Goal: Information Seeking & Learning: Learn about a topic

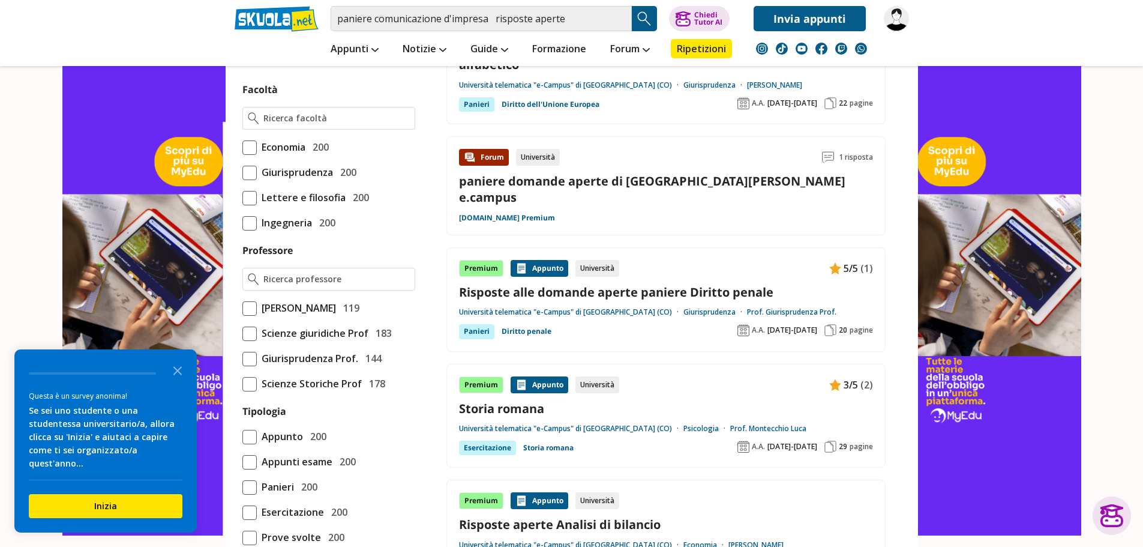
scroll to position [660, 0]
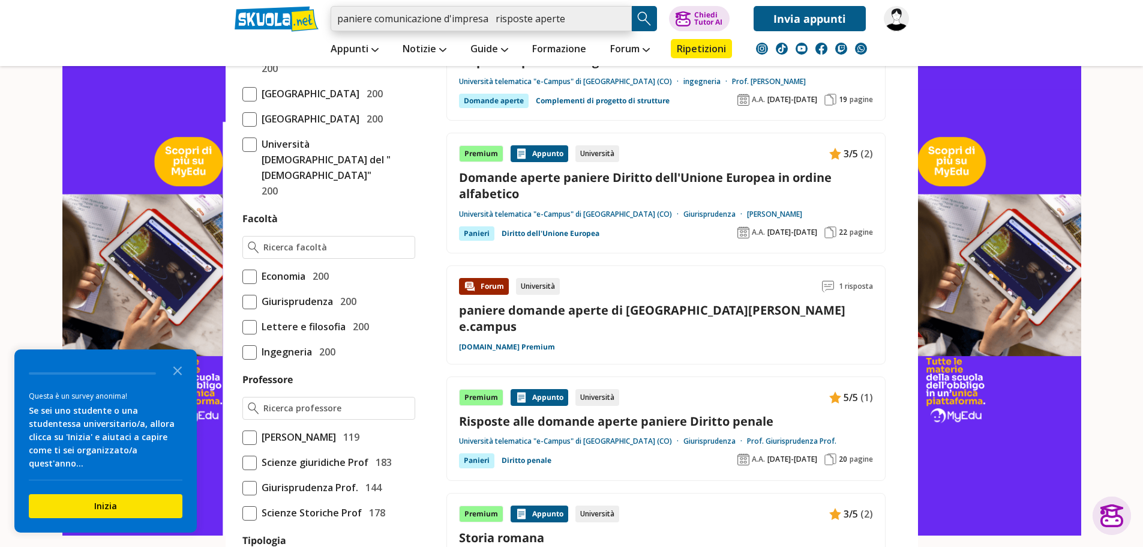
drag, startPoint x: 570, startPoint y: 19, endPoint x: 275, endPoint y: 20, distance: 294.6
click at [275, 20] on div "paniere comunicazione d'impresa risposte aperte Trova un tutor esperto su quest…" at bounding box center [572, 15] width 692 height 31
paste input "Paniere di Comunicazione d'impresa"
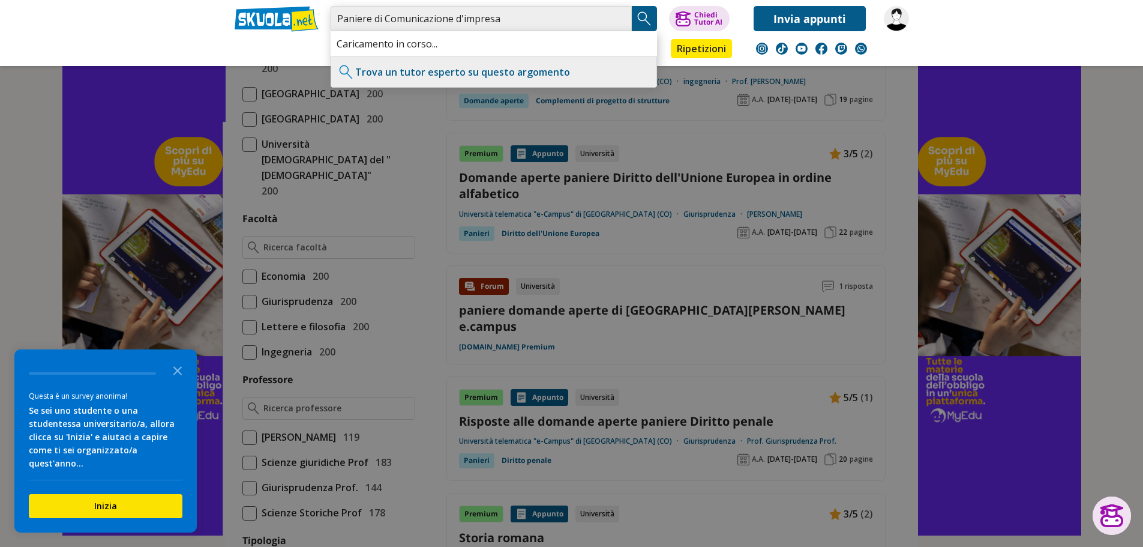
type input "Paniere di Comunicazione d'impresa"
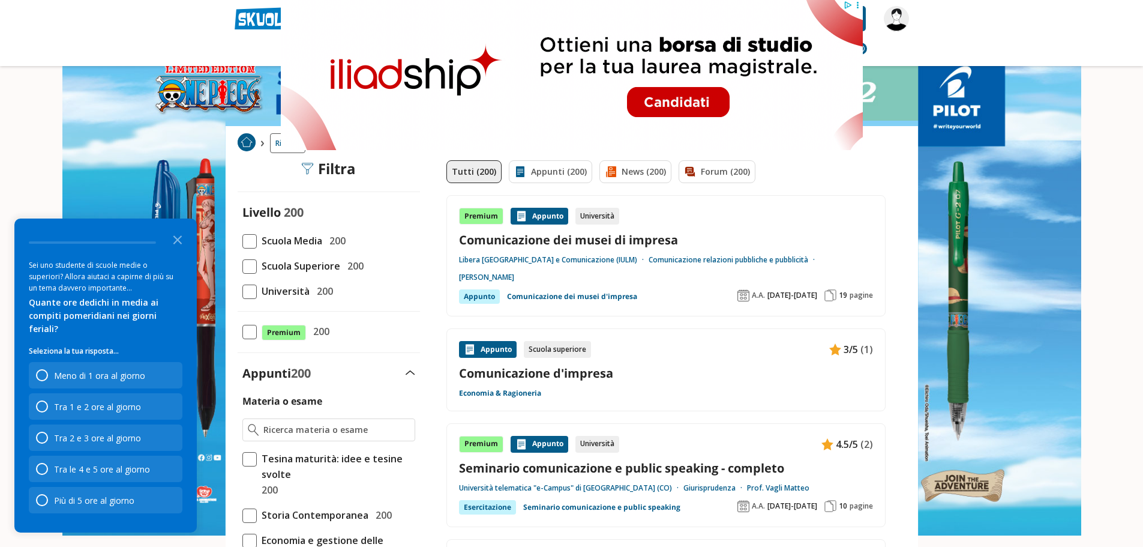
drag, startPoint x: 310, startPoint y: 209, endPoint x: 296, endPoint y: 224, distance: 20.8
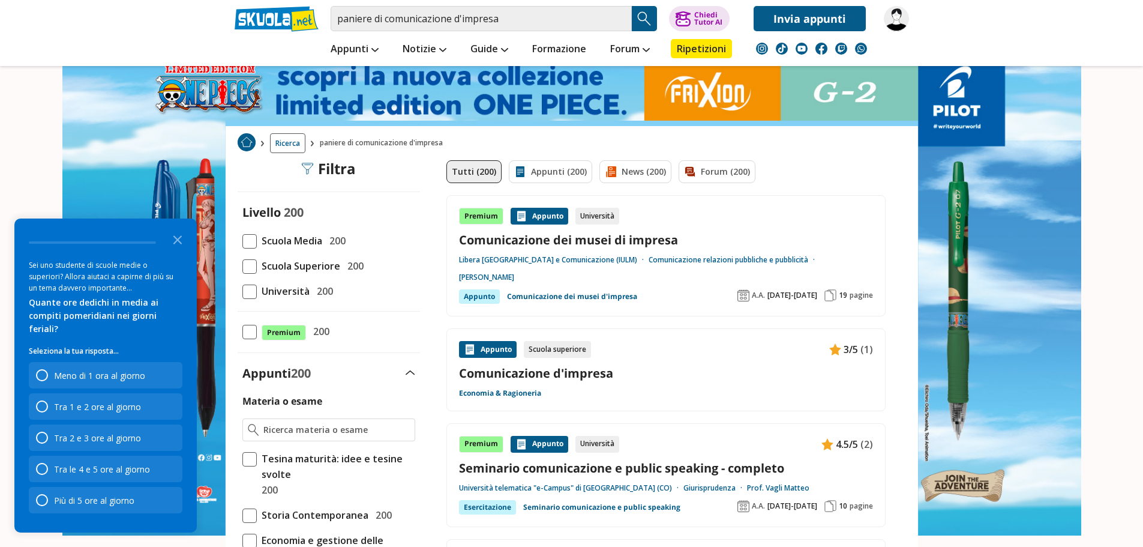
drag, startPoint x: 296, startPoint y: 224, endPoint x: 37, endPoint y: 145, distance: 270.3
click at [37, 145] on img at bounding box center [112, 219] width 224 height 439
click at [182, 250] on icon "Close the survey" at bounding box center [178, 239] width 24 height 24
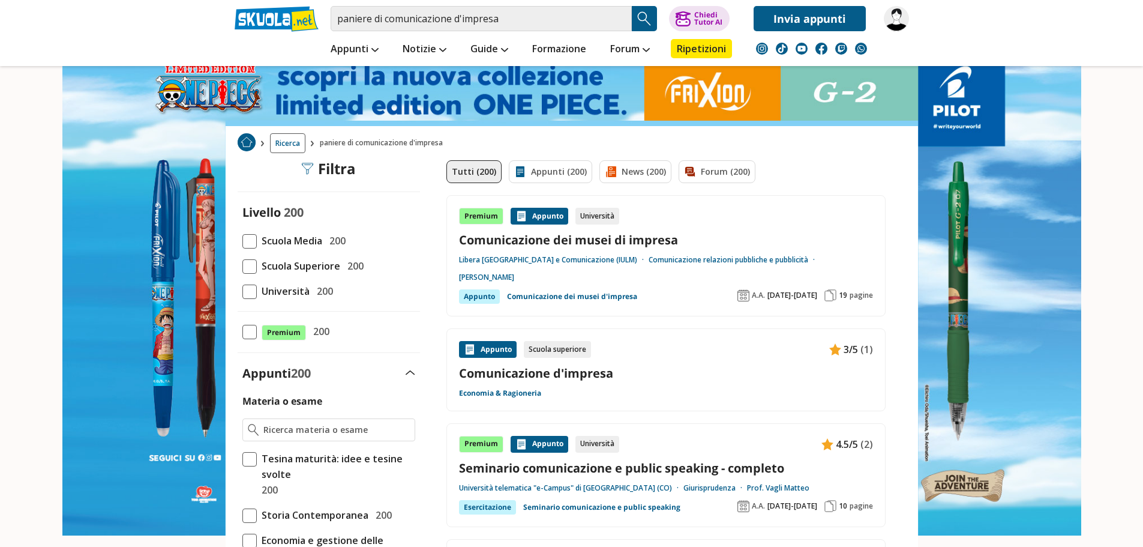
click at [253, 289] on span at bounding box center [249, 291] width 14 height 14
click at [242, 291] on input "Università 200" at bounding box center [242, 291] width 0 height 0
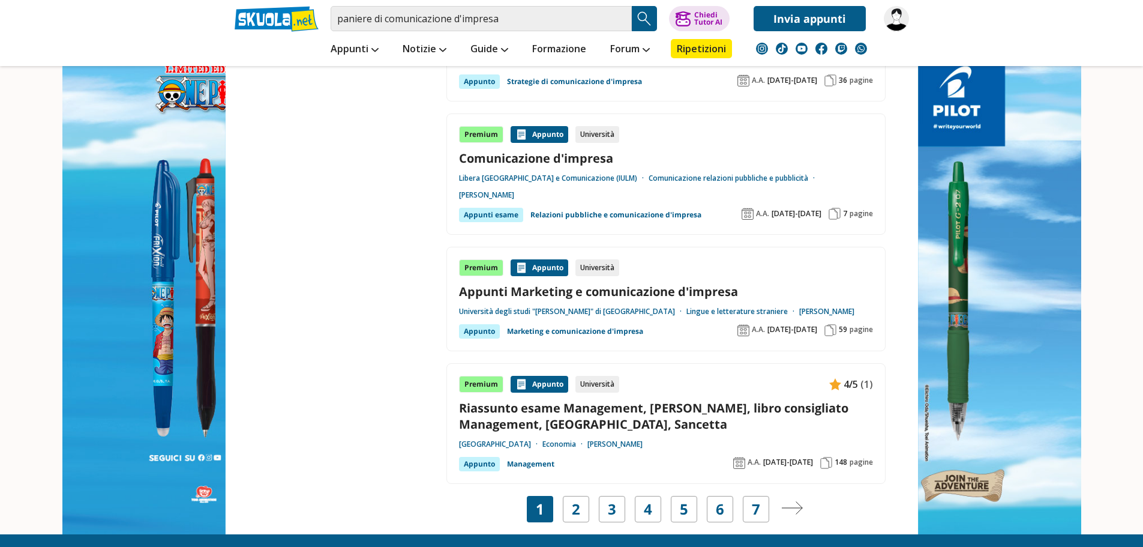
scroll to position [2280, 0]
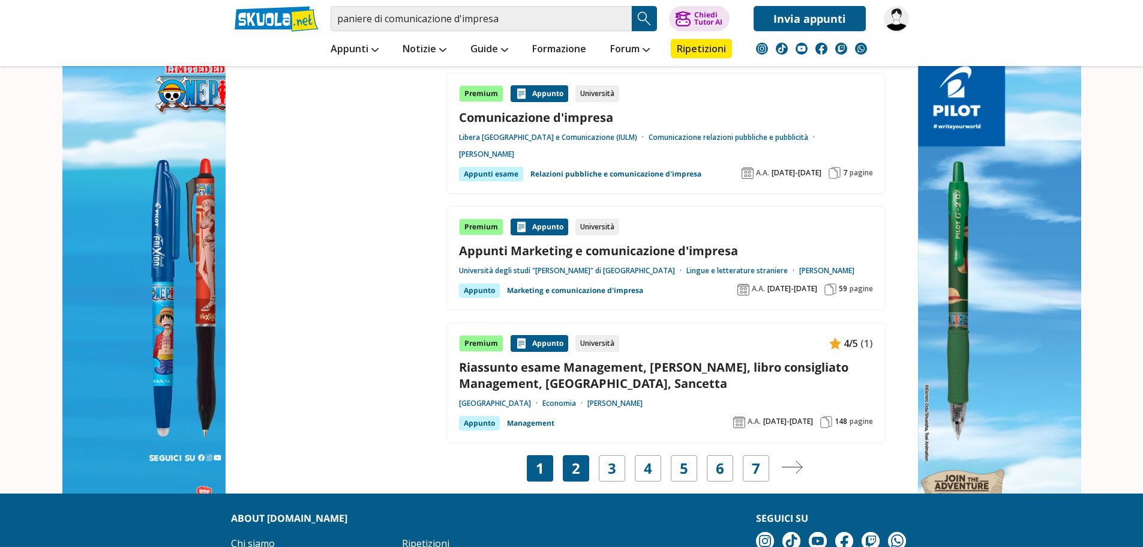
click at [574, 460] on link "2" at bounding box center [576, 468] width 8 height 17
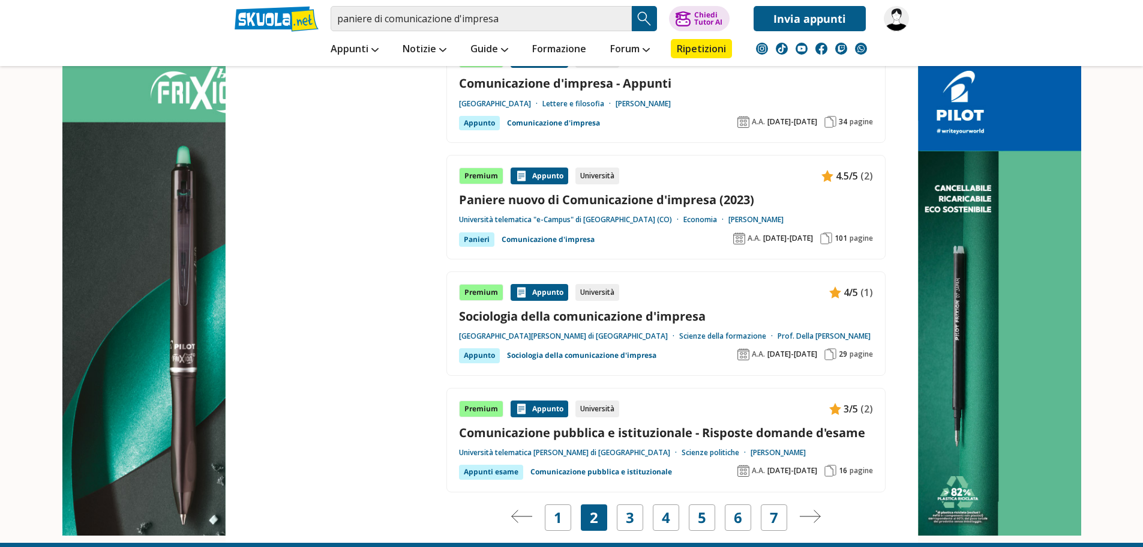
scroll to position [2302, 0]
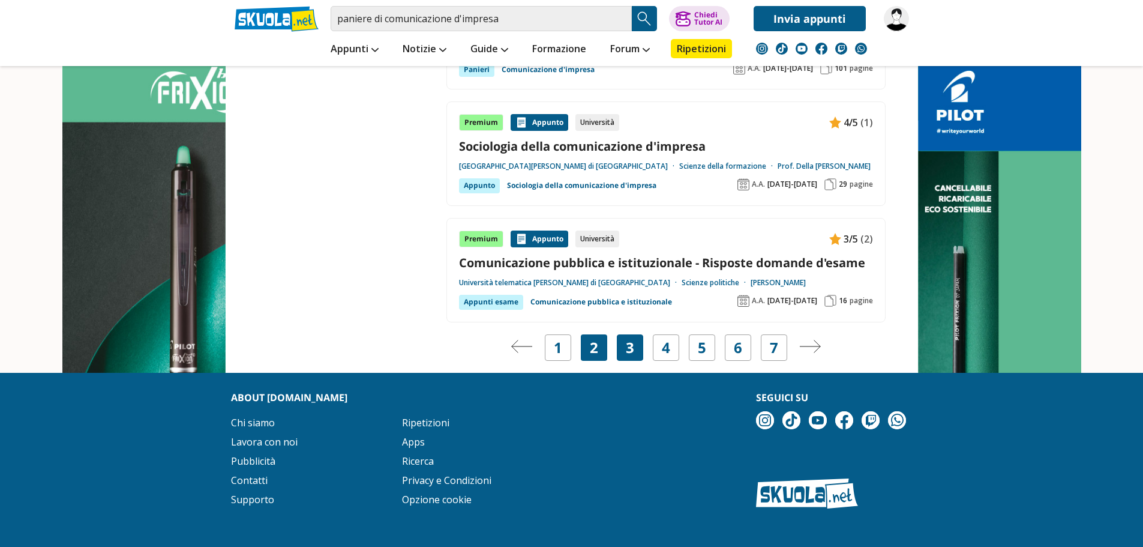
click at [634, 334] on div "3" at bounding box center [630, 347] width 26 height 26
click at [628, 339] on link "3" at bounding box center [630, 347] width 8 height 17
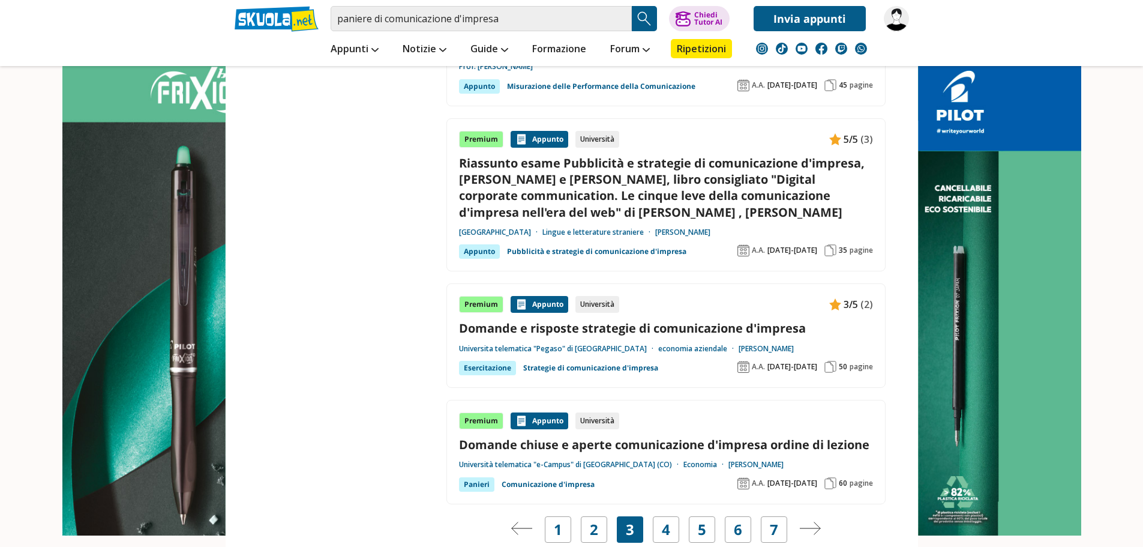
scroll to position [2280, 0]
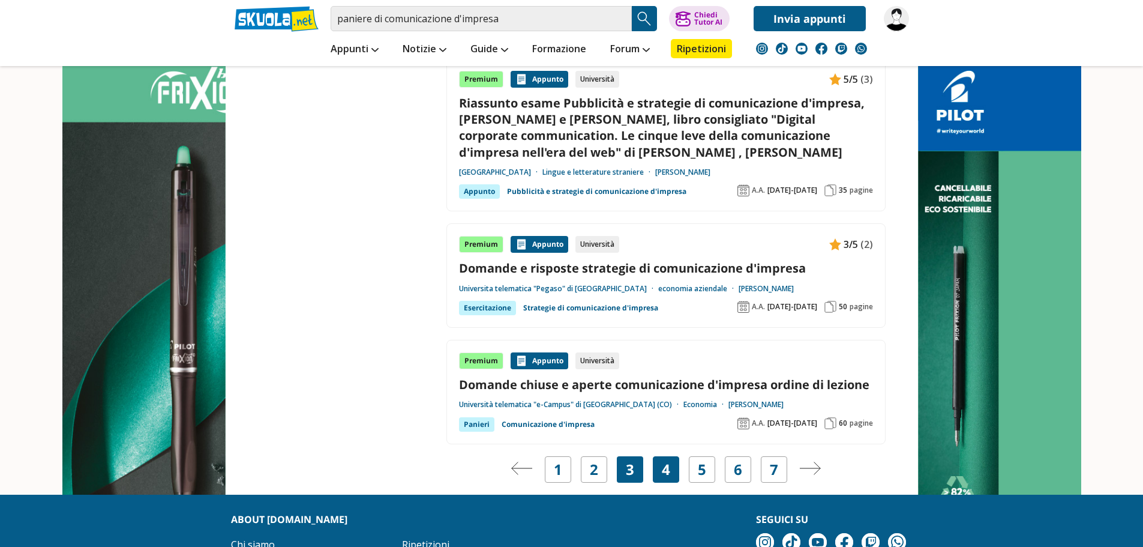
click at [666, 461] on link "4" at bounding box center [666, 469] width 8 height 17
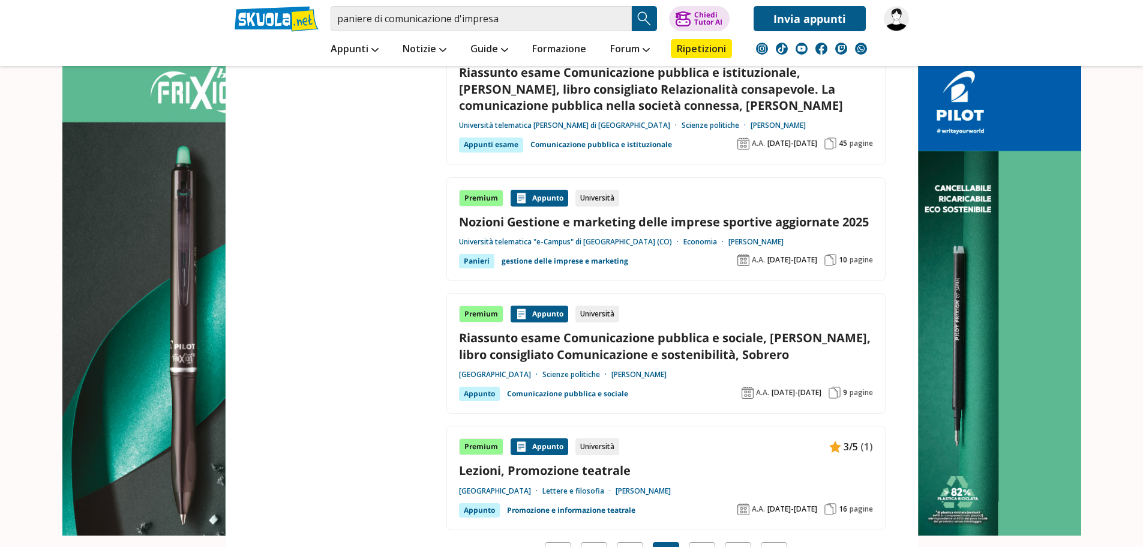
scroll to position [2220, 0]
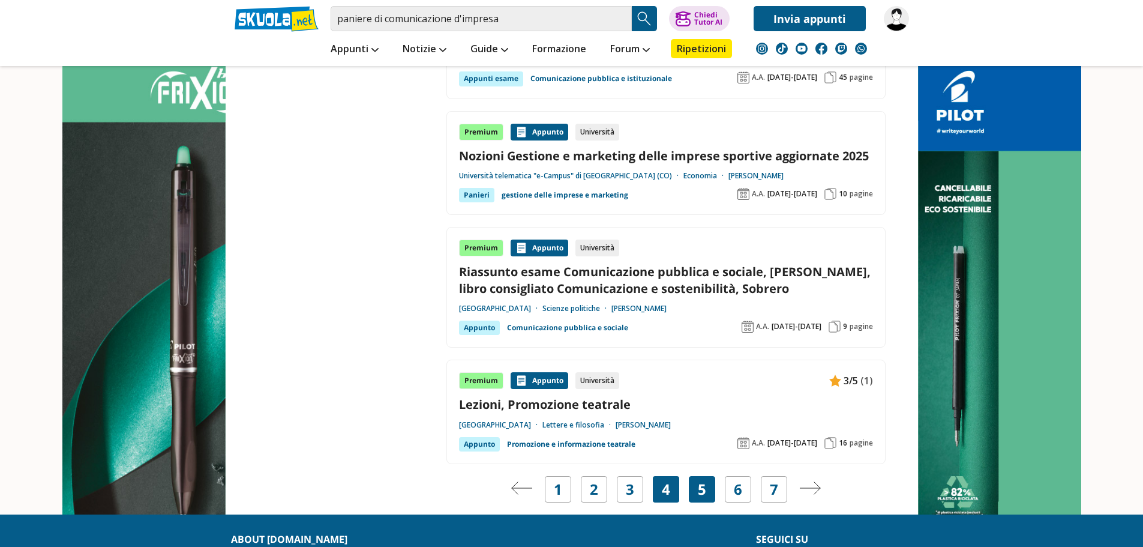
click at [699, 488] on link "5" at bounding box center [702, 489] width 8 height 17
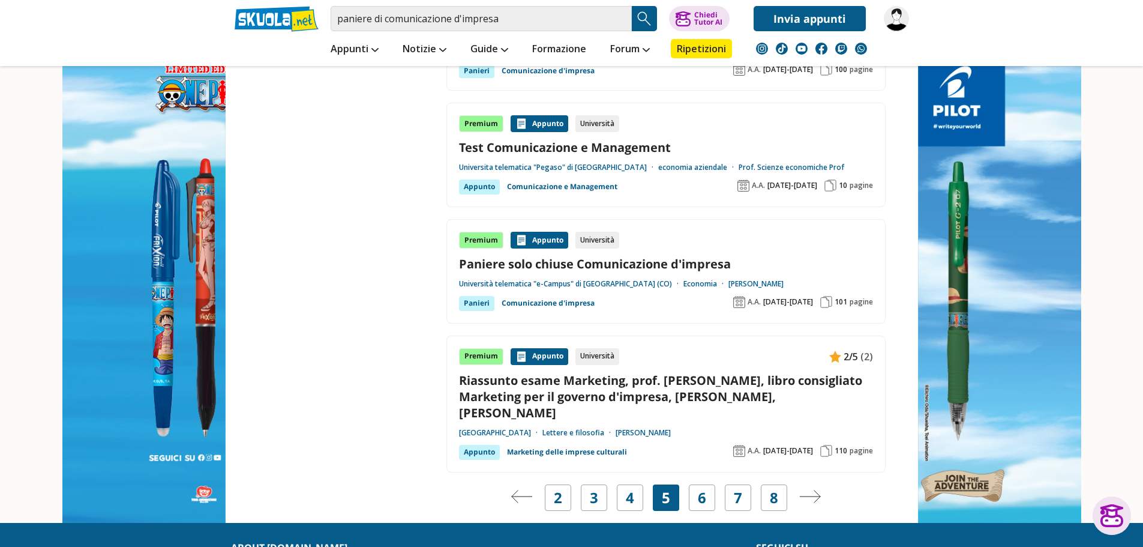
scroll to position [2280, 0]
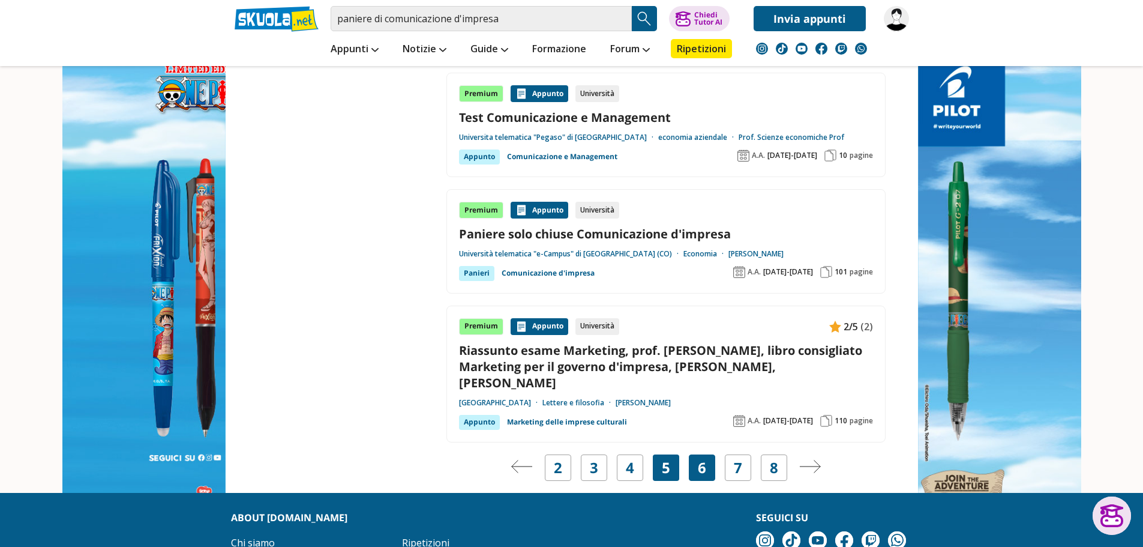
click at [698, 459] on link "6" at bounding box center [702, 467] width 8 height 17
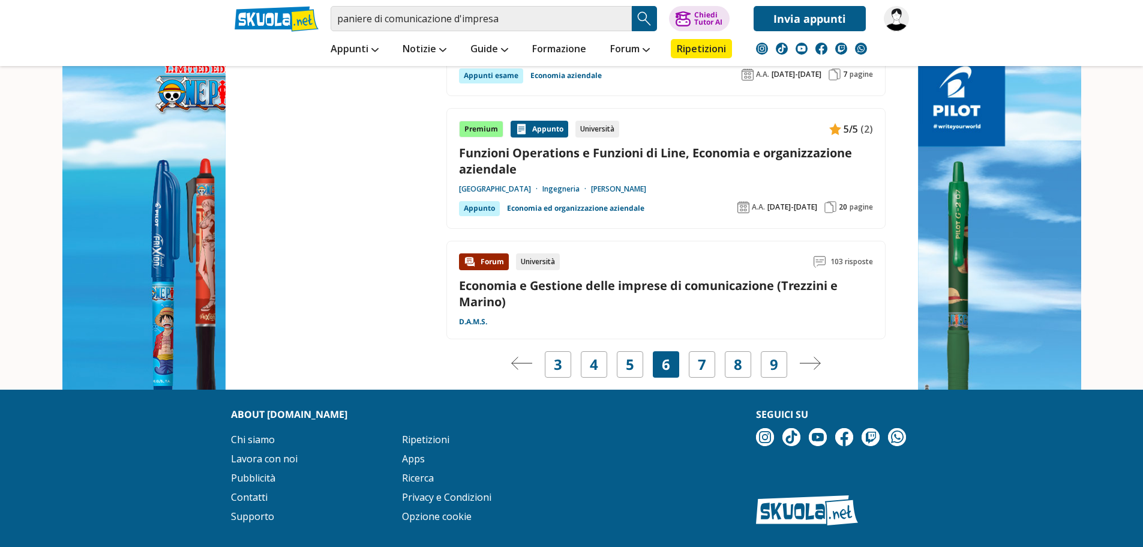
scroll to position [2280, 0]
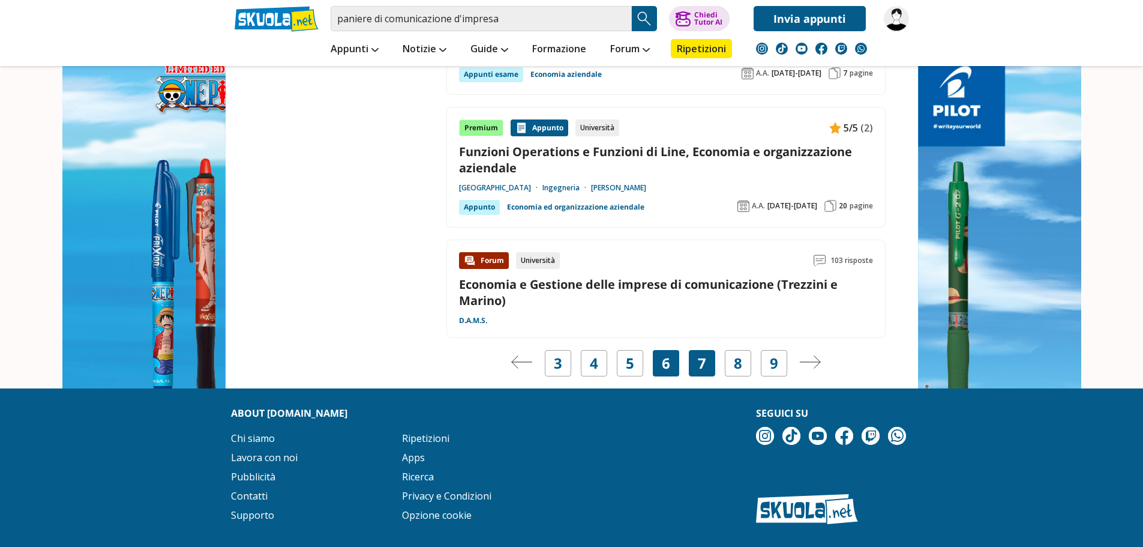
click at [703, 359] on link "7" at bounding box center [702, 363] width 8 height 17
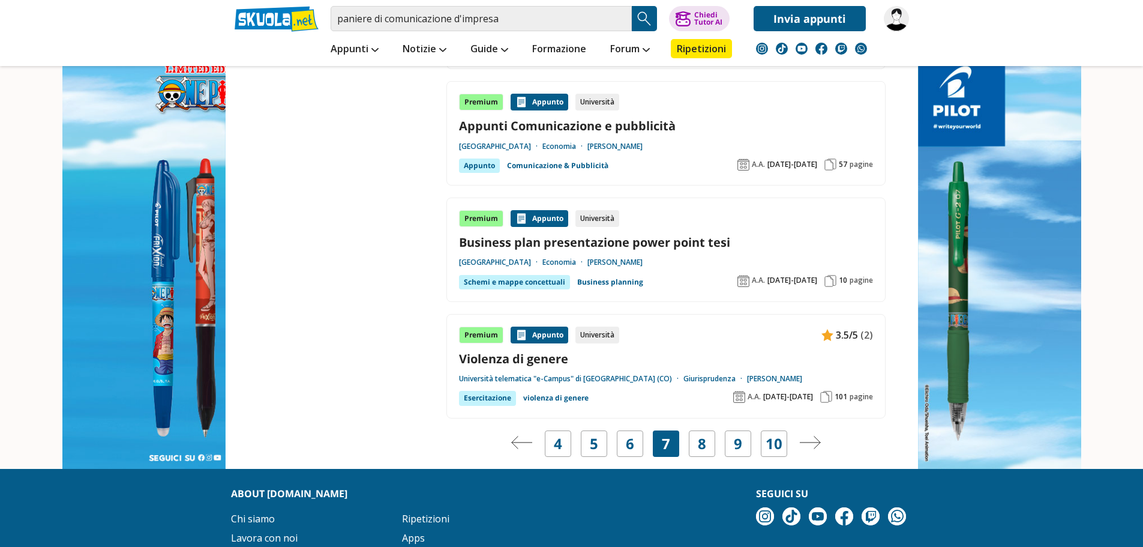
scroll to position [2220, 0]
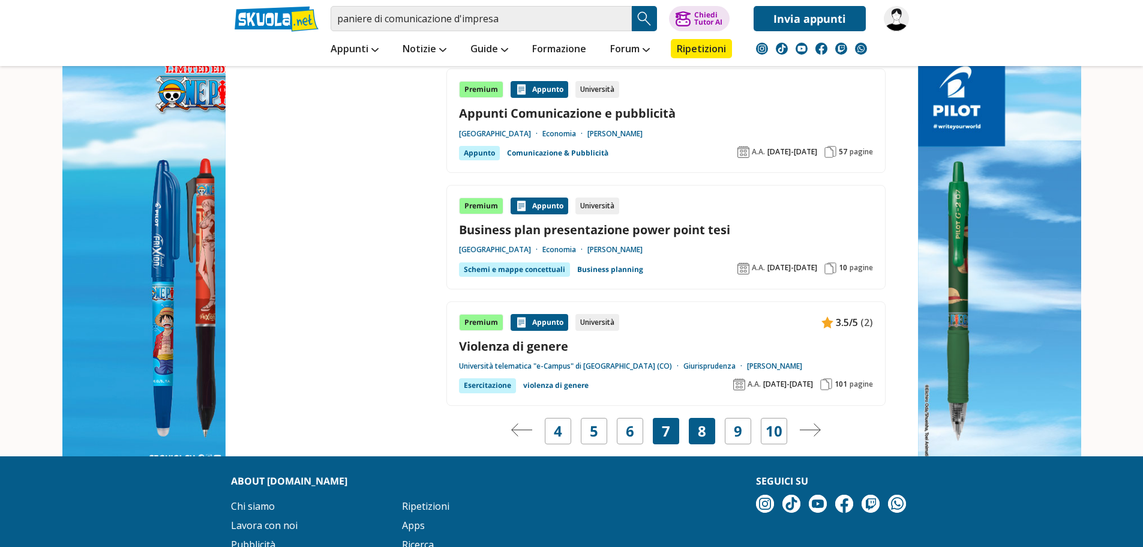
click at [709, 418] on div "8" at bounding box center [702, 431] width 26 height 26
click at [701, 422] on link "8" at bounding box center [702, 430] width 8 height 17
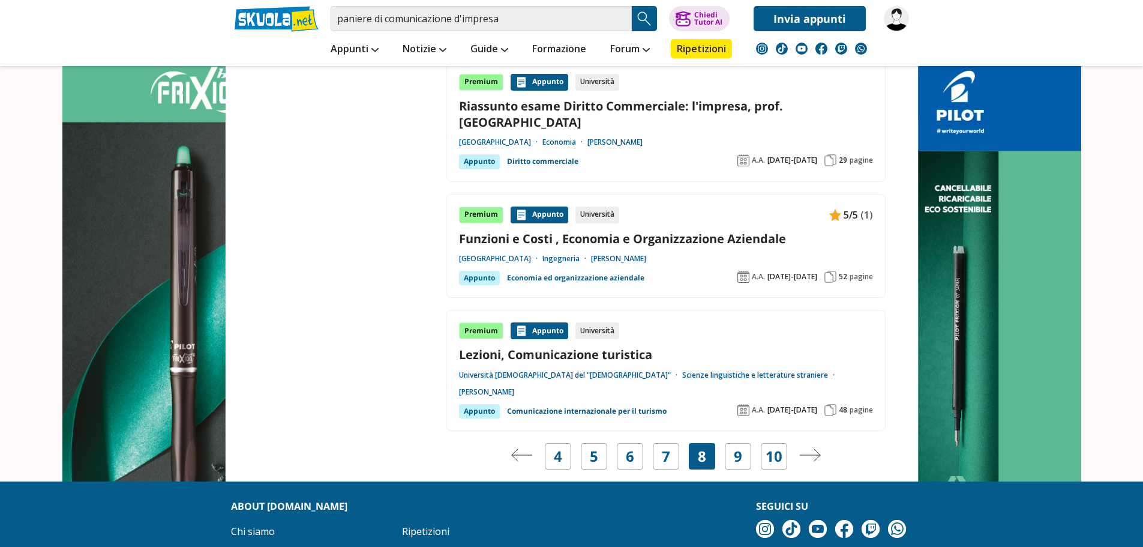
scroll to position [2280, 0]
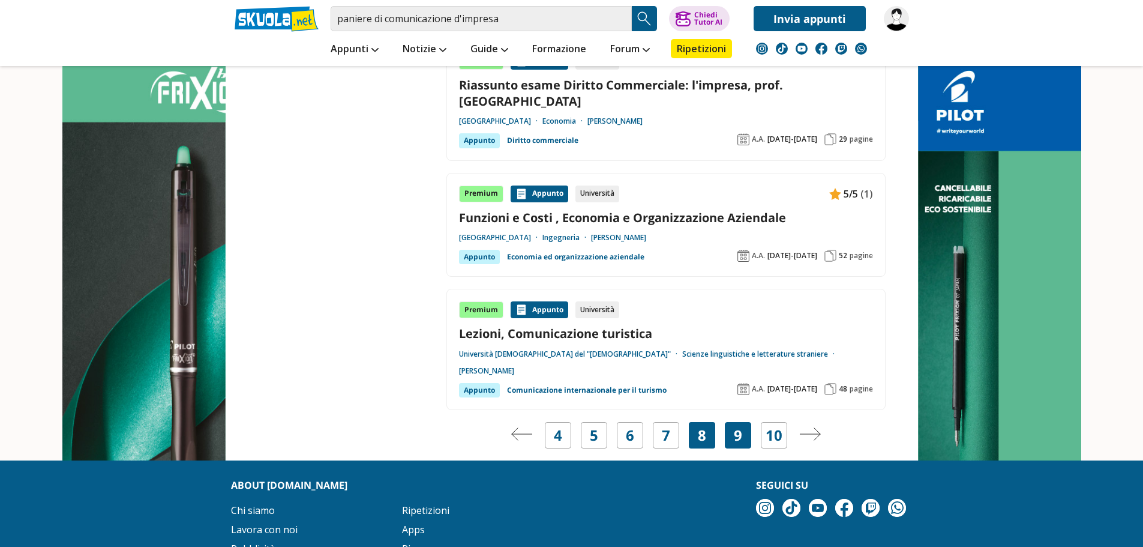
click at [738, 427] on link "9" at bounding box center [738, 435] width 8 height 17
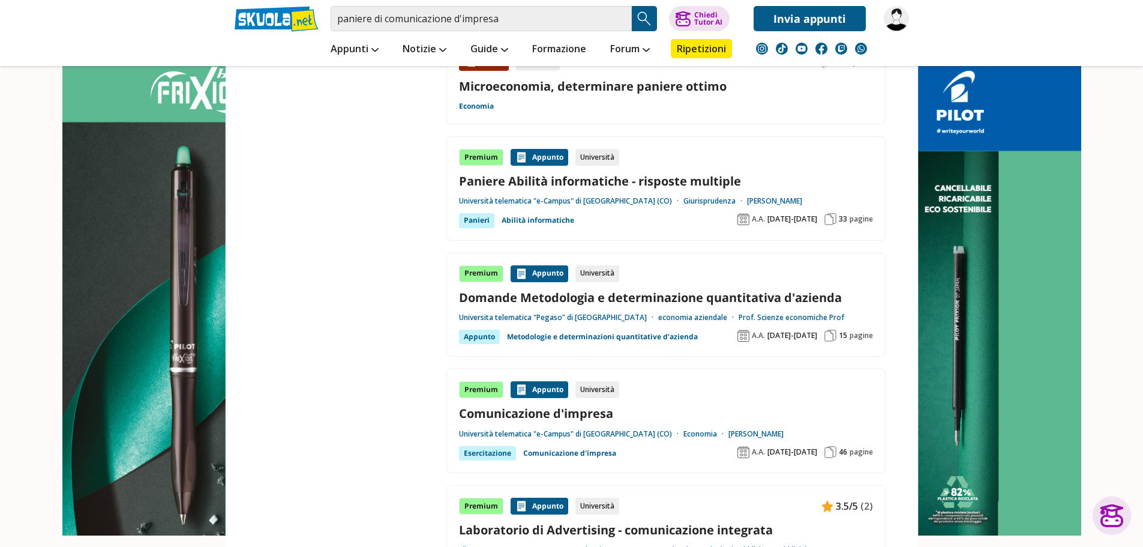
scroll to position [2040, 0]
